Goal: Use online tool/utility: Utilize a website feature to perform a specific function

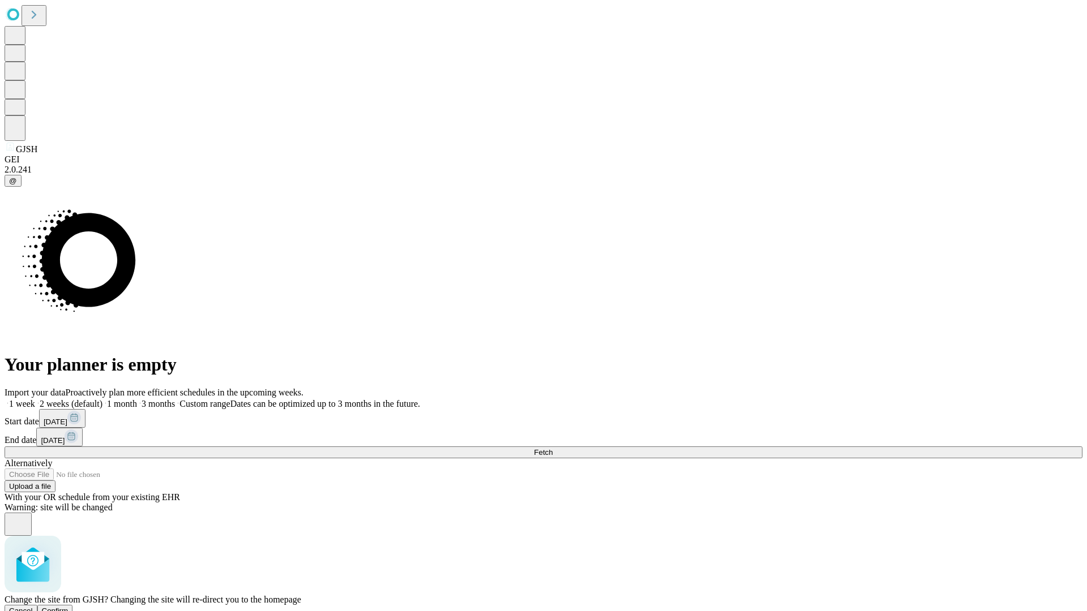
click at [69, 607] on span "Confirm" at bounding box center [55, 611] width 27 height 8
click at [102, 399] on label "2 weeks (default)" at bounding box center [68, 404] width 67 height 10
click at [553, 448] on span "Fetch" at bounding box center [543, 452] width 19 height 8
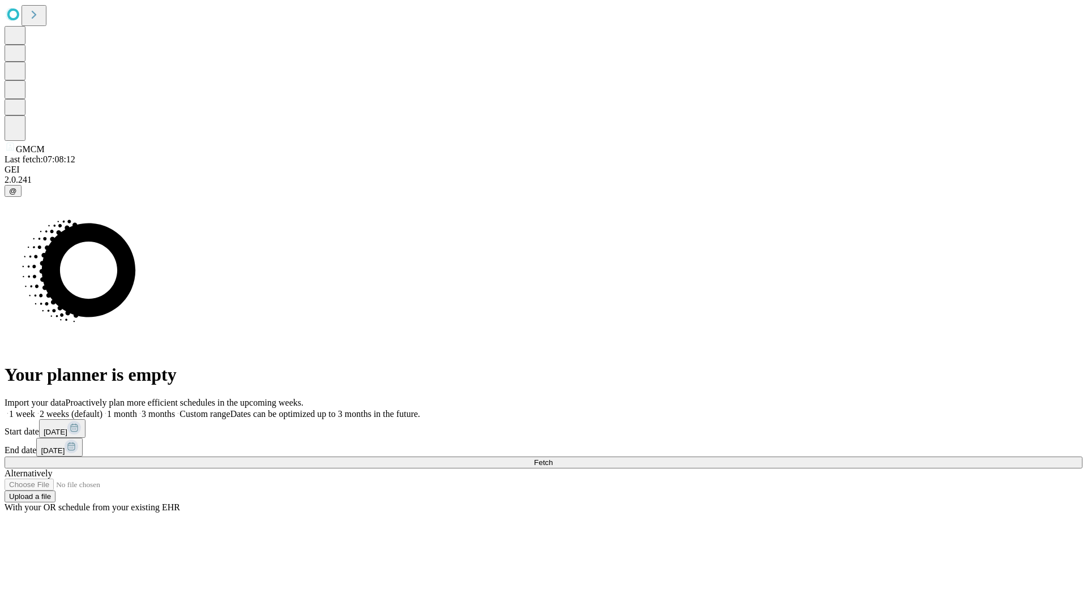
click at [102, 409] on label "2 weeks (default)" at bounding box center [68, 414] width 67 height 10
click at [553, 459] on span "Fetch" at bounding box center [543, 463] width 19 height 8
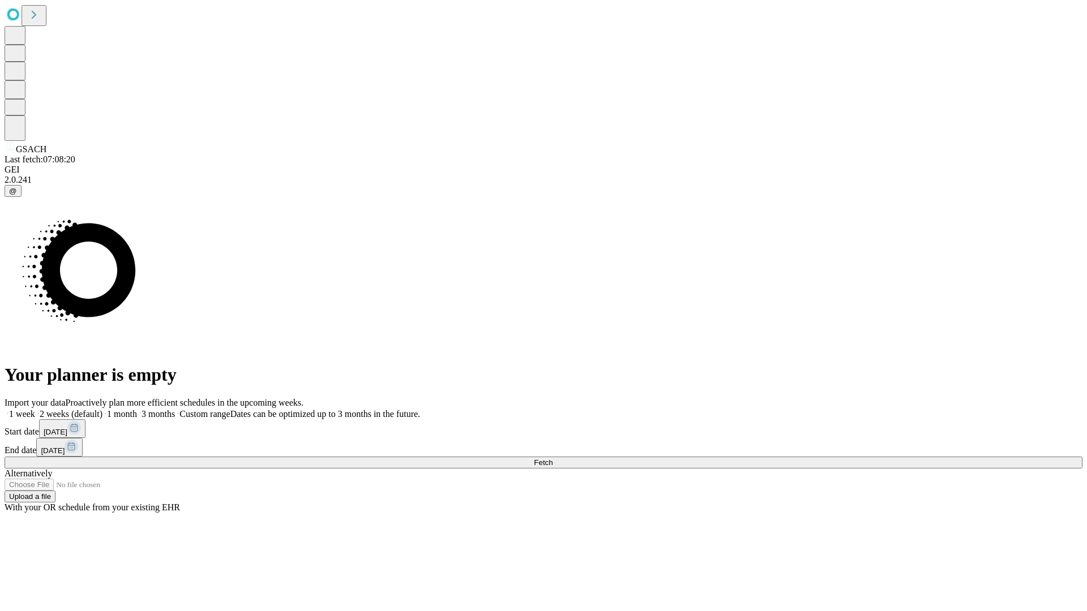
click at [102, 409] on label "2 weeks (default)" at bounding box center [68, 414] width 67 height 10
click at [553, 459] on span "Fetch" at bounding box center [543, 463] width 19 height 8
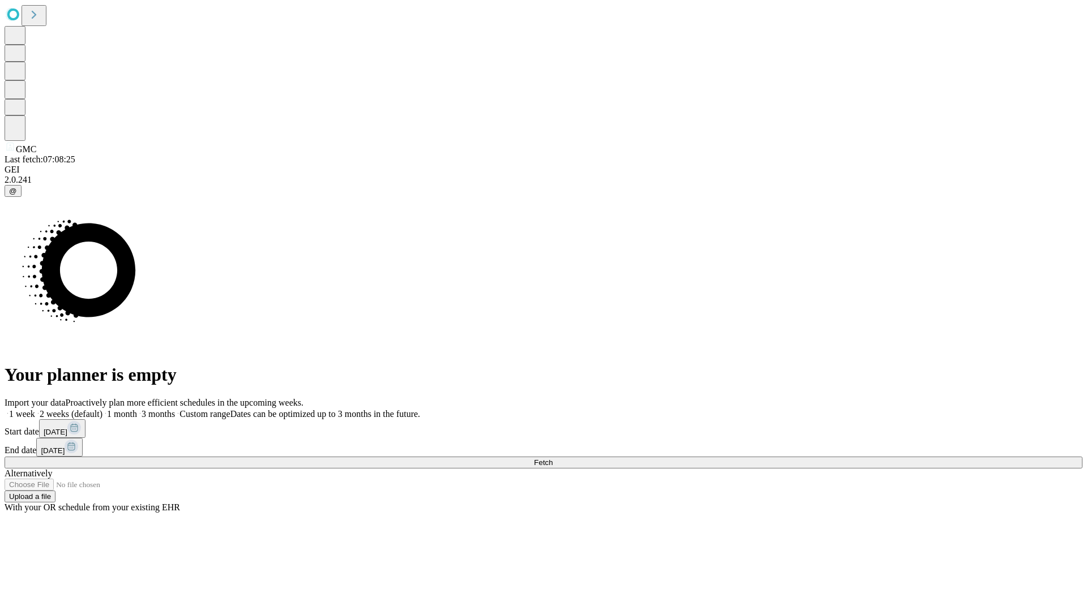
click at [102, 409] on label "2 weeks (default)" at bounding box center [68, 414] width 67 height 10
click at [553, 459] on span "Fetch" at bounding box center [543, 463] width 19 height 8
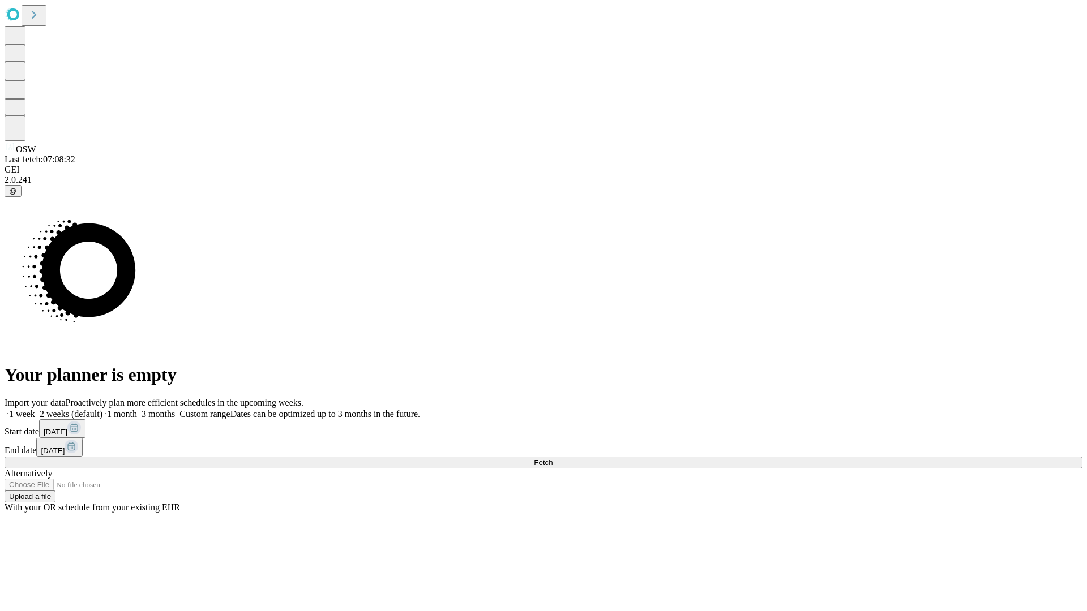
click at [102, 409] on label "2 weeks (default)" at bounding box center [68, 414] width 67 height 10
click at [553, 459] on span "Fetch" at bounding box center [543, 463] width 19 height 8
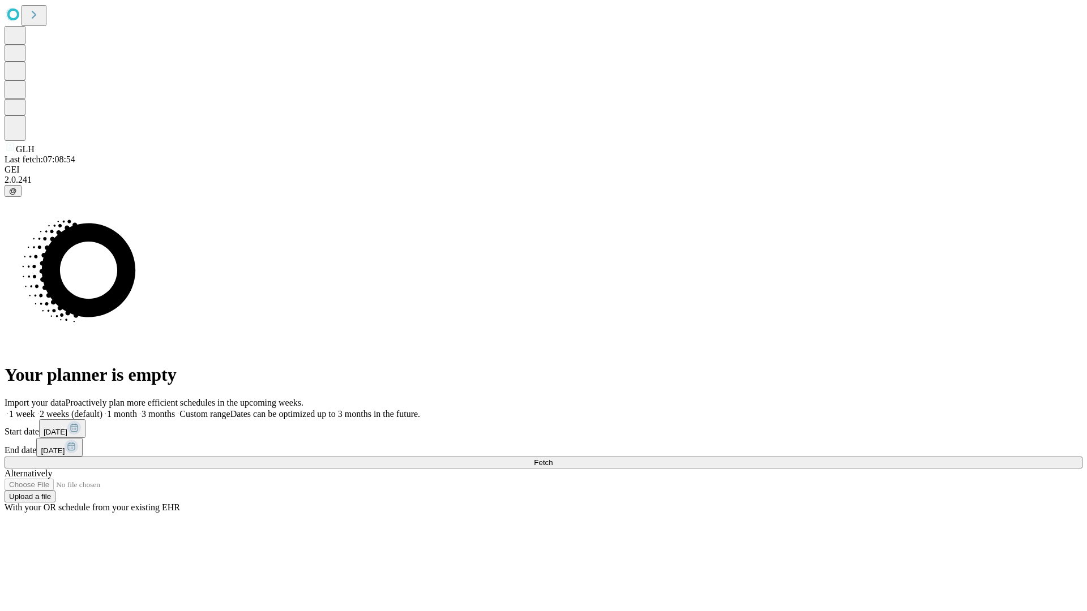
click at [102, 409] on label "2 weeks (default)" at bounding box center [68, 414] width 67 height 10
click at [553, 459] on span "Fetch" at bounding box center [543, 463] width 19 height 8
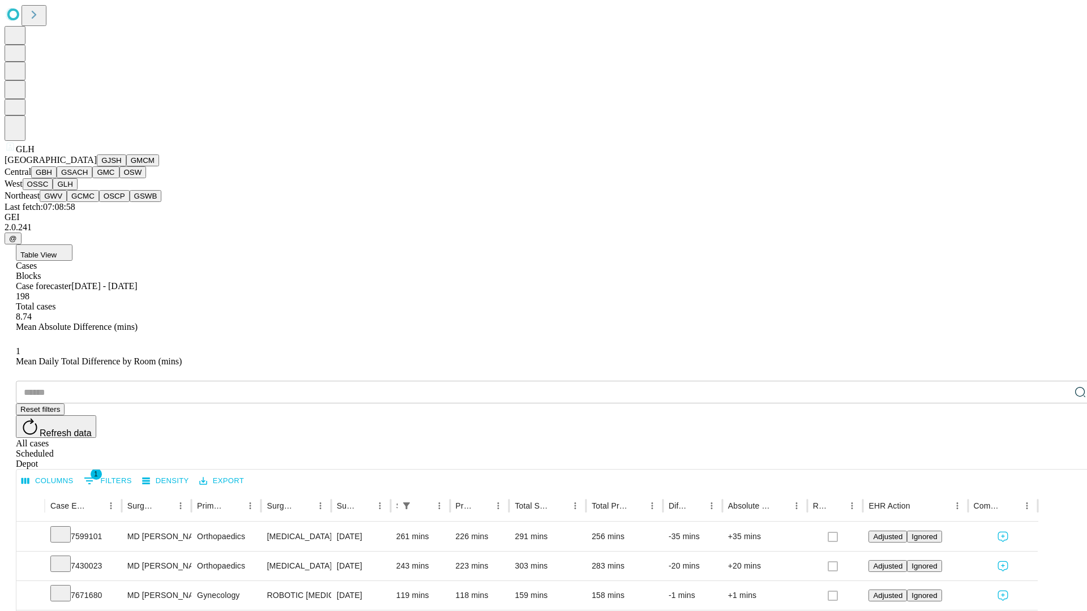
click at [67, 202] on button "GWV" at bounding box center [53, 196] width 27 height 12
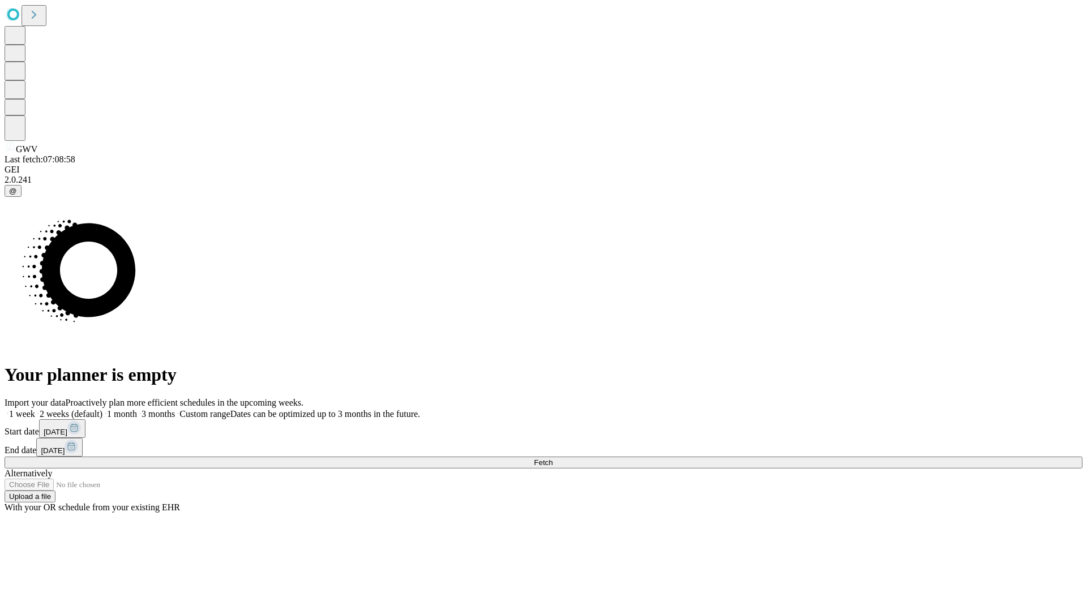
click at [102, 409] on label "2 weeks (default)" at bounding box center [68, 414] width 67 height 10
click at [553, 459] on span "Fetch" at bounding box center [543, 463] width 19 height 8
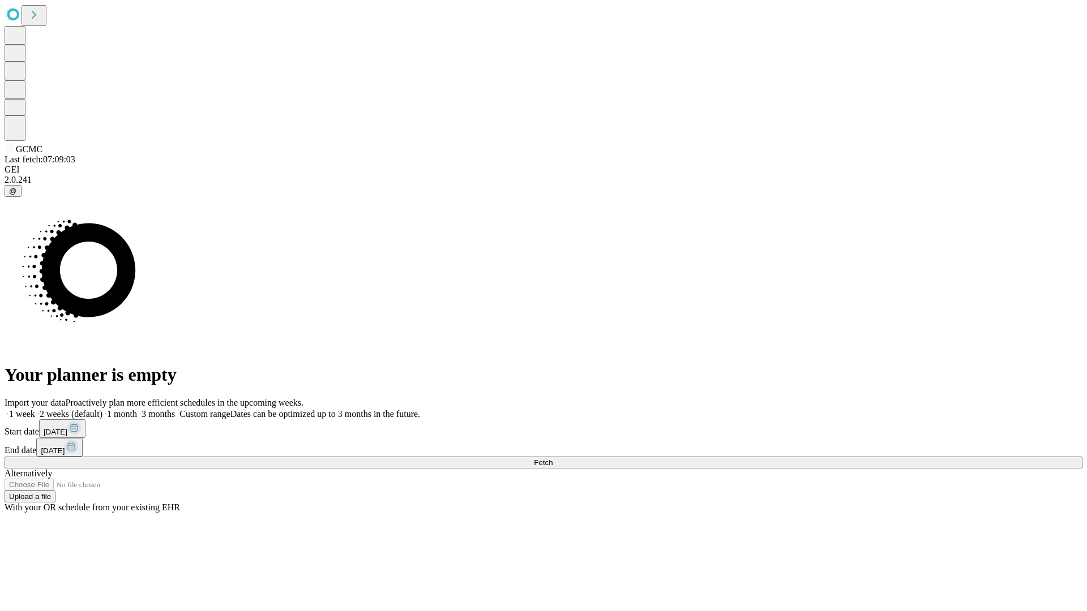
click at [553, 459] on span "Fetch" at bounding box center [543, 463] width 19 height 8
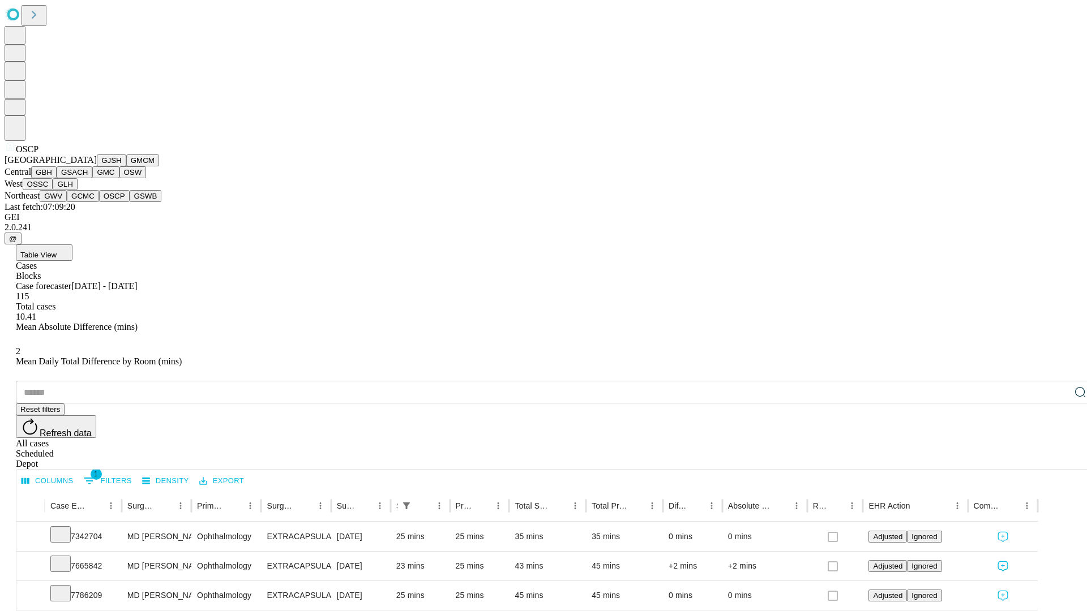
click at [130, 202] on button "GSWB" at bounding box center [146, 196] width 32 height 12
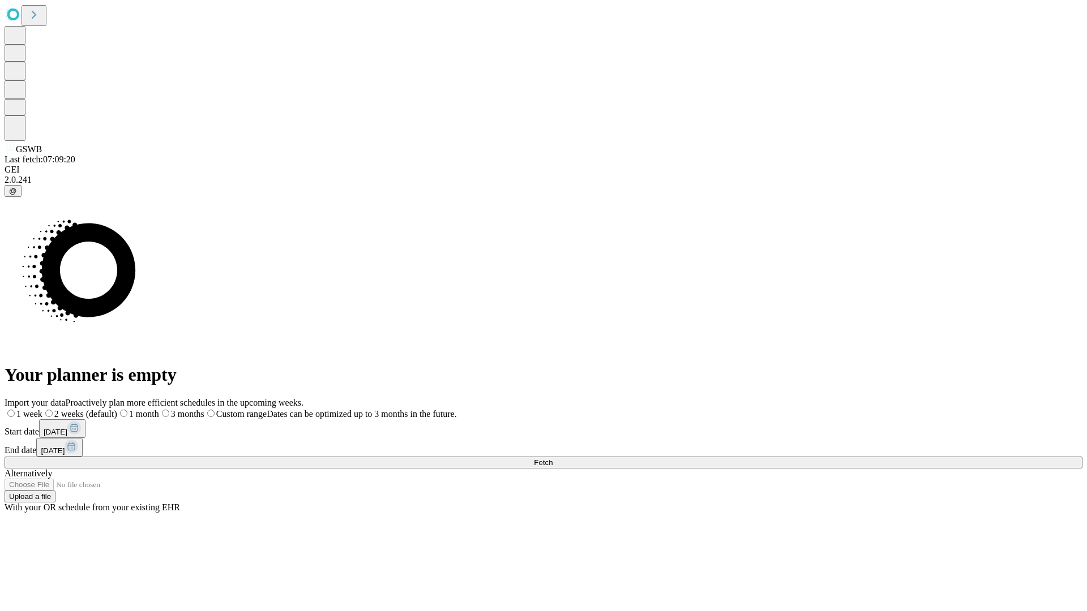
click at [117, 409] on label "2 weeks (default)" at bounding box center [79, 414] width 75 height 10
click at [553, 459] on span "Fetch" at bounding box center [543, 463] width 19 height 8
